Goal: Register for event/course: Sign up to attend an event or enroll in a course

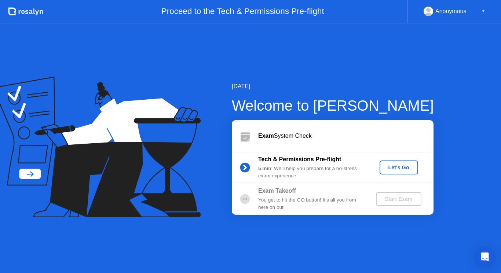
click at [399, 167] on div "Let's Go" at bounding box center [398, 168] width 33 height 6
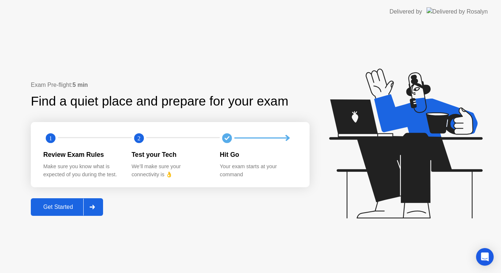
click at [62, 209] on div "Get Started" at bounding box center [58, 207] width 50 height 7
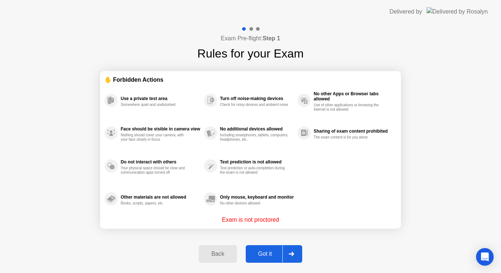
click at [273, 255] on div "Got it" at bounding box center [265, 254] width 34 height 7
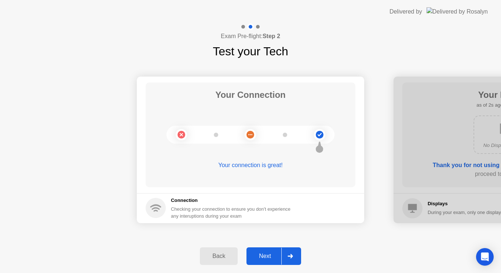
click at [267, 255] on div "Next" at bounding box center [264, 256] width 33 height 7
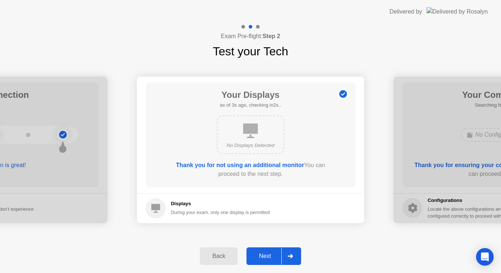
click at [271, 253] on div "Next" at bounding box center [264, 256] width 33 height 7
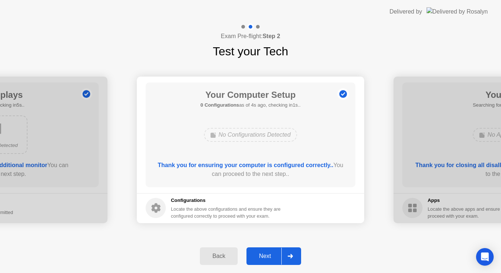
click at [271, 253] on div "Next" at bounding box center [264, 256] width 33 height 7
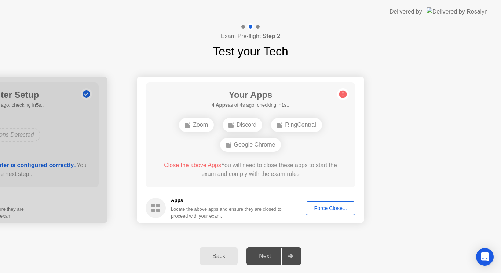
click at [337, 208] on div "Force Close..." at bounding box center [330, 208] width 45 height 6
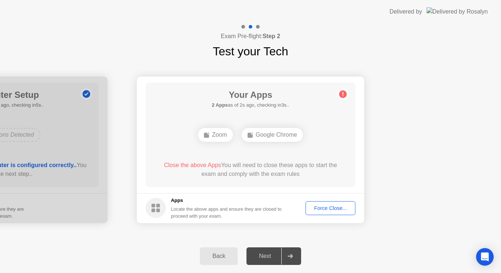
click at [331, 210] on div "Force Close..." at bounding box center [330, 208] width 45 height 6
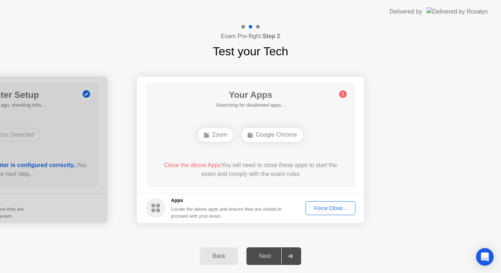
click at [344, 93] on circle at bounding box center [343, 94] width 8 height 8
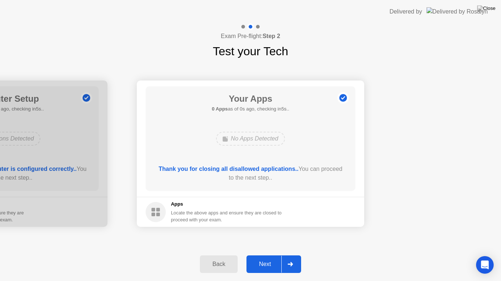
click at [261, 267] on div "Next" at bounding box center [264, 264] width 33 height 7
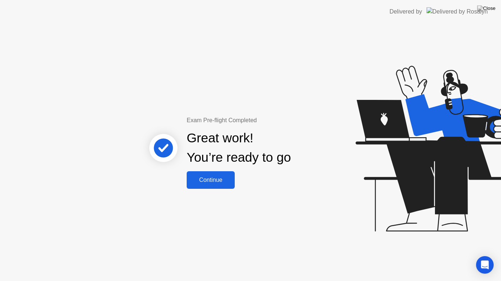
click at [221, 182] on div "Continue" at bounding box center [211, 180] width 44 height 7
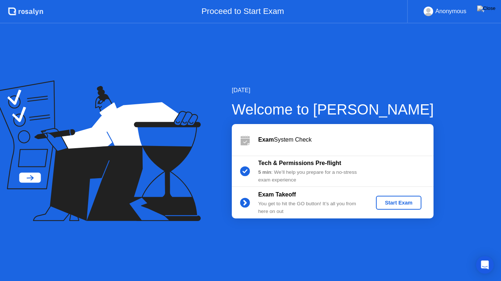
click at [392, 203] on div "Start Exam" at bounding box center [398, 203] width 39 height 6
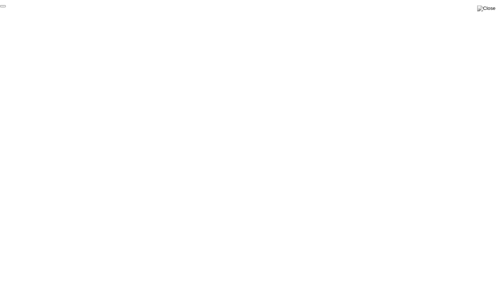
click div "End Proctoring Session"
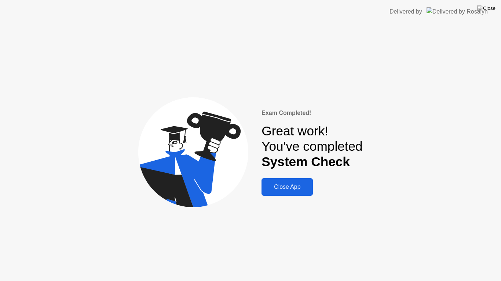
click at [291, 187] on div "Close App" at bounding box center [286, 187] width 47 height 7
